Goal: Information Seeking & Learning: Learn about a topic

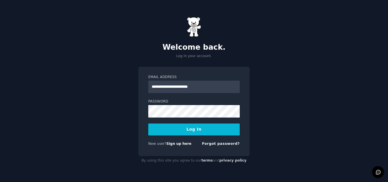
type input "**********"
click at [218, 142] on link "Forgot password?" at bounding box center [221, 144] width 38 height 4
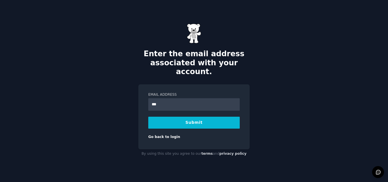
type input "**********"
click at [192, 118] on button "Submit" at bounding box center [193, 123] width 91 height 12
click at [160, 135] on link "Go back to login" at bounding box center [164, 137] width 32 height 4
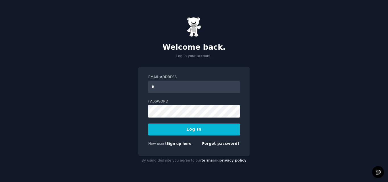
type input "**********"
click at [193, 129] on button "Log In" at bounding box center [193, 129] width 91 height 12
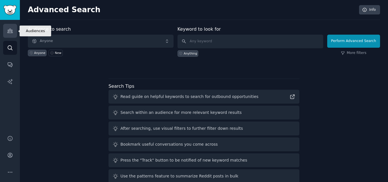
click at [9, 28] on icon "Sidebar" at bounding box center [10, 31] width 6 height 6
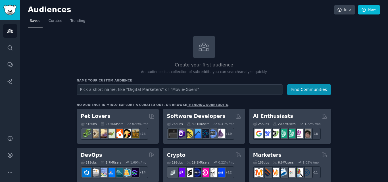
click at [119, 89] on input "text" at bounding box center [180, 89] width 206 height 11
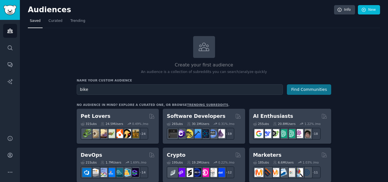
type input "bike"
click at [300, 87] on button "Find Communities" at bounding box center [309, 89] width 44 height 11
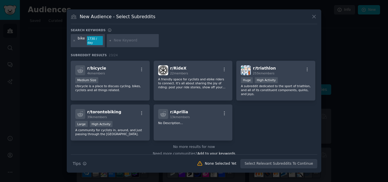
scroll to position [259, 0]
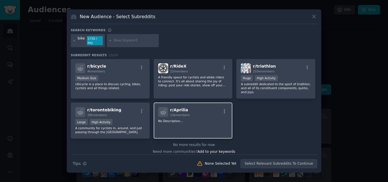
click at [162, 107] on div at bounding box center [163, 112] width 10 height 10
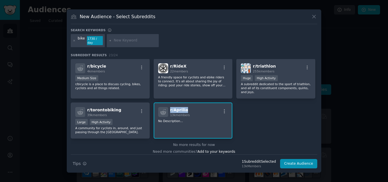
drag, startPoint x: 188, startPoint y: 102, endPoint x: 169, endPoint y: 103, distance: 19.6
click at [169, 107] on div "r/ Aprilia 13k members" at bounding box center [193, 112] width 70 height 10
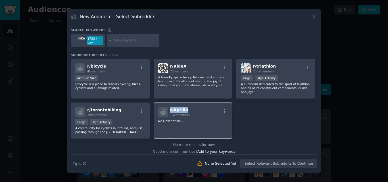
copy span "r/ Aprilia"
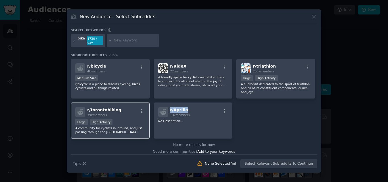
click at [119, 107] on div "r/ torontobiking 39k members" at bounding box center [110, 112] width 70 height 10
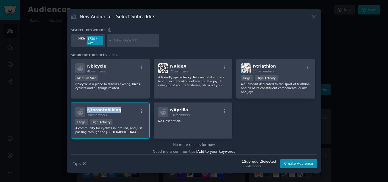
drag, startPoint x: 119, startPoint y: 102, endPoint x: 87, endPoint y: 104, distance: 32.4
click at [87, 107] on div "r/ torontobiking 39k members" at bounding box center [110, 112] width 70 height 10
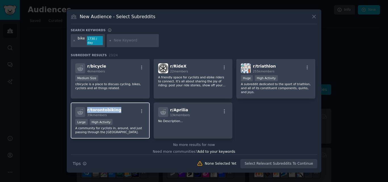
copy span "r/ torontobiking"
